Goal: Task Accomplishment & Management: Manage account settings

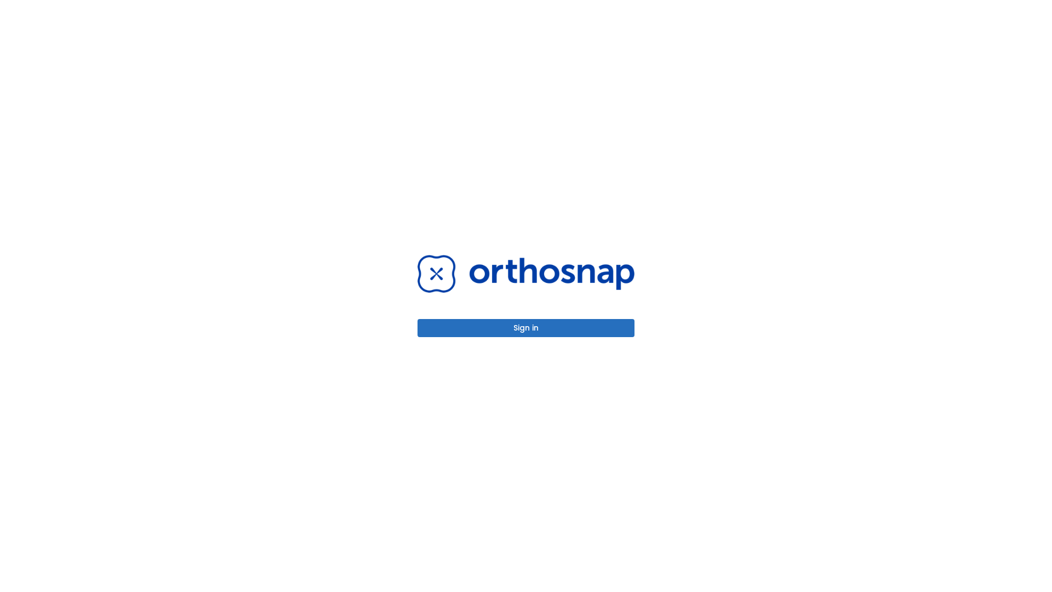
click at [526, 328] on button "Sign in" at bounding box center [526, 328] width 217 height 18
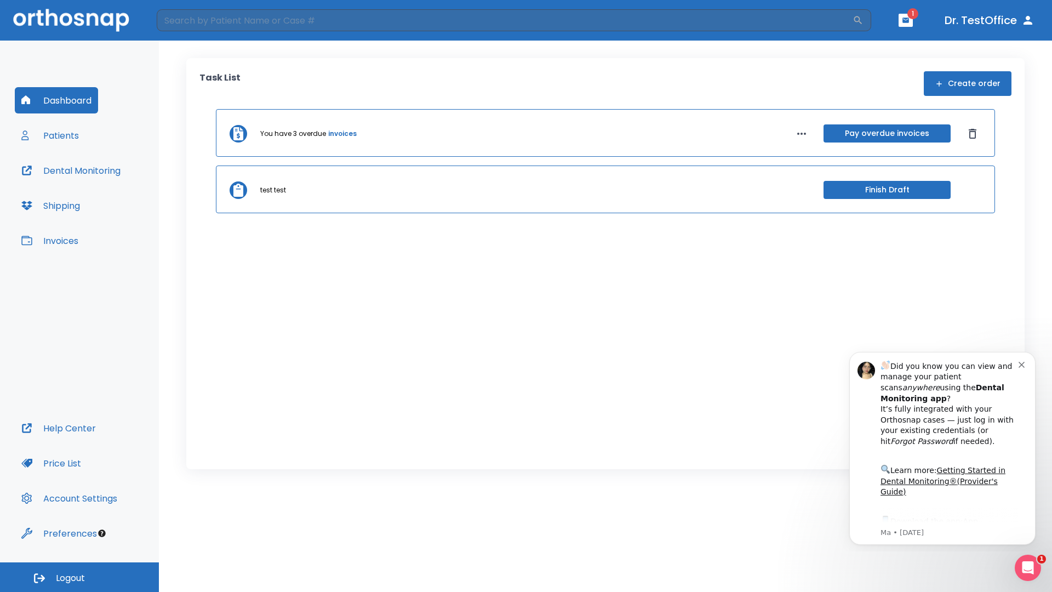
click at [79, 577] on span "Logout" at bounding box center [70, 578] width 29 height 12
